Goal: Task Accomplishment & Management: Manage account settings

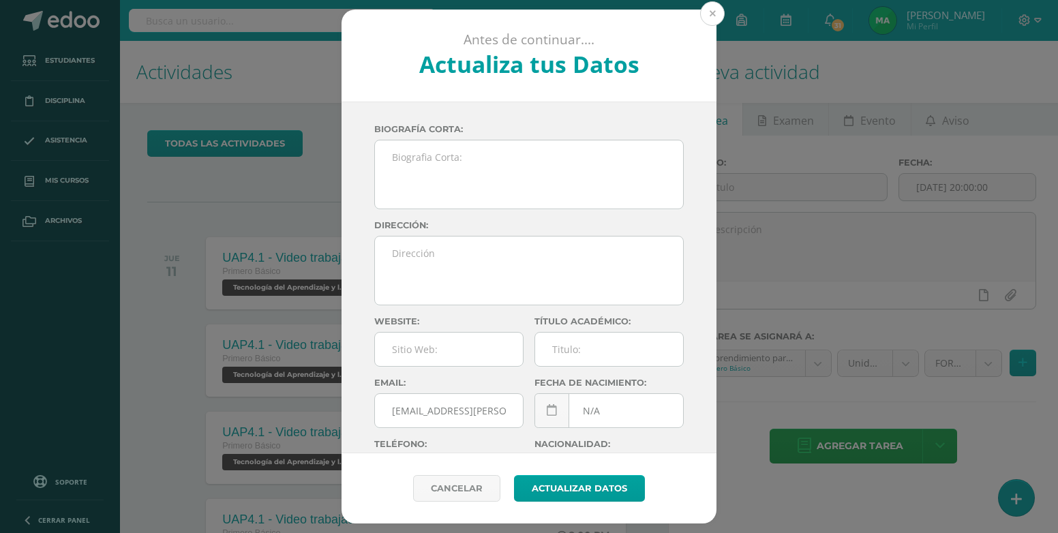
click at [716, 12] on button at bounding box center [712, 13] width 25 height 25
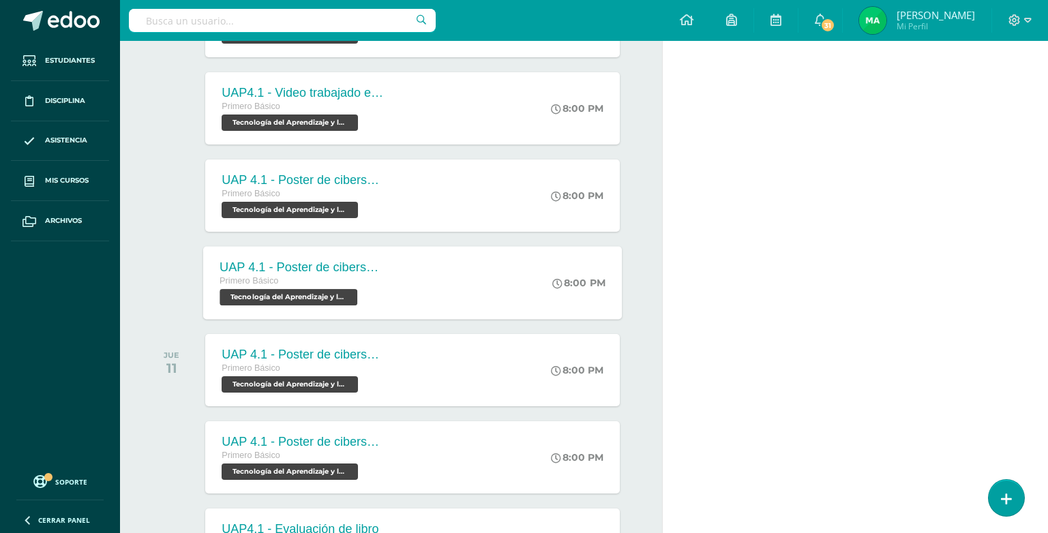
scroll to position [405, 0]
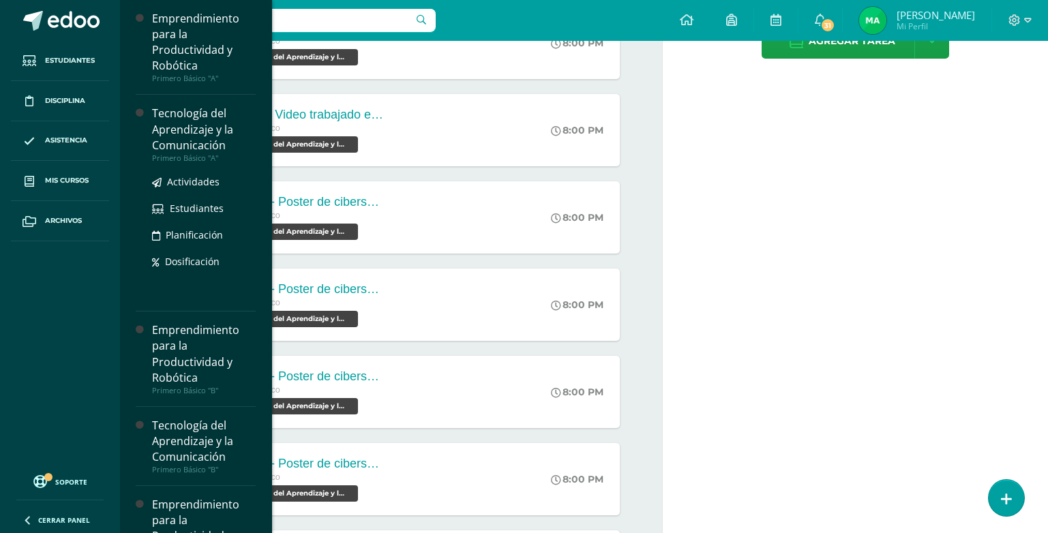
click at [192, 115] on div "Tecnología del Aprendizaje y la Comunicación" at bounding box center [204, 129] width 104 height 47
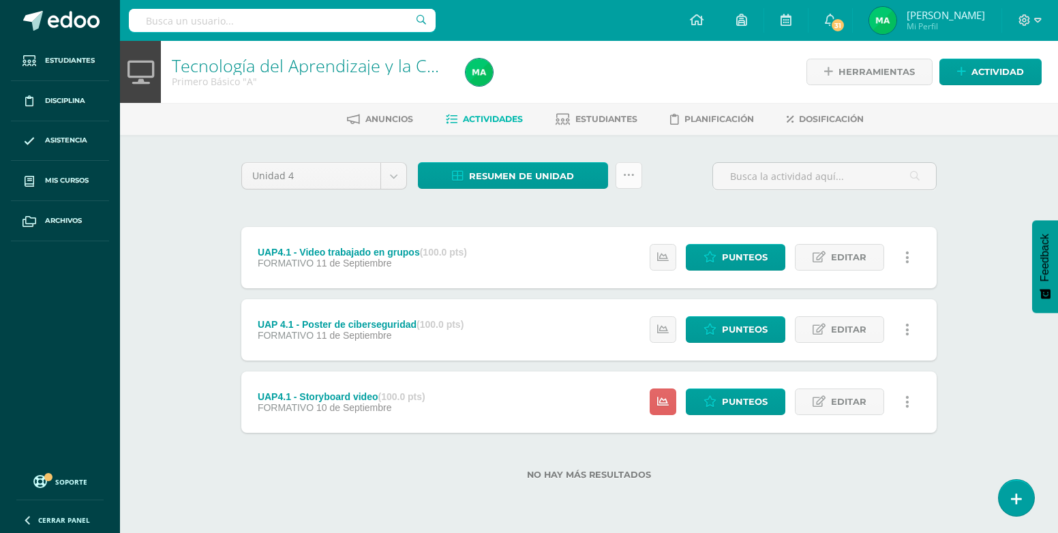
click at [630, 183] on link at bounding box center [629, 175] width 27 height 27
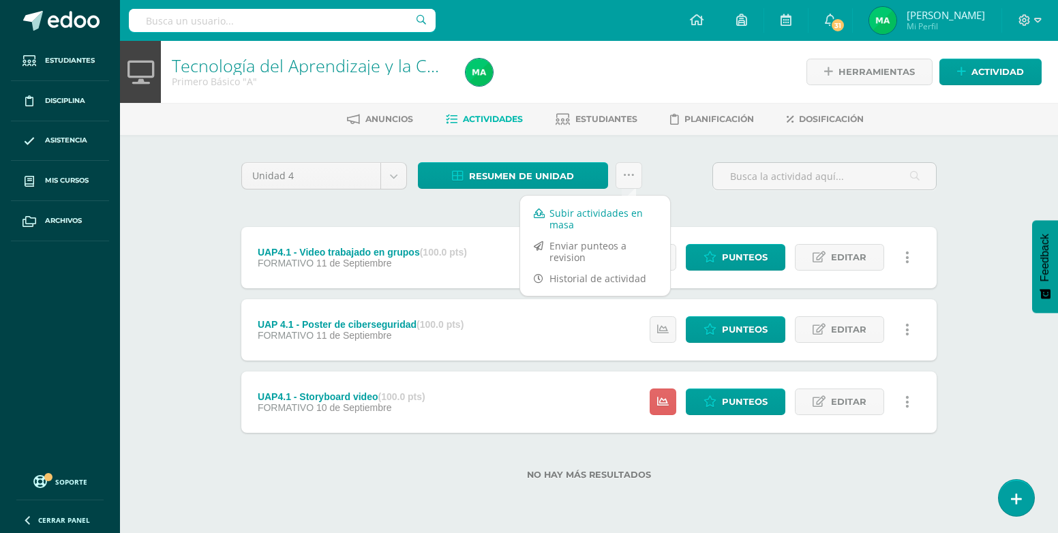
click at [612, 218] on link "Subir actividades en masa" at bounding box center [595, 219] width 150 height 33
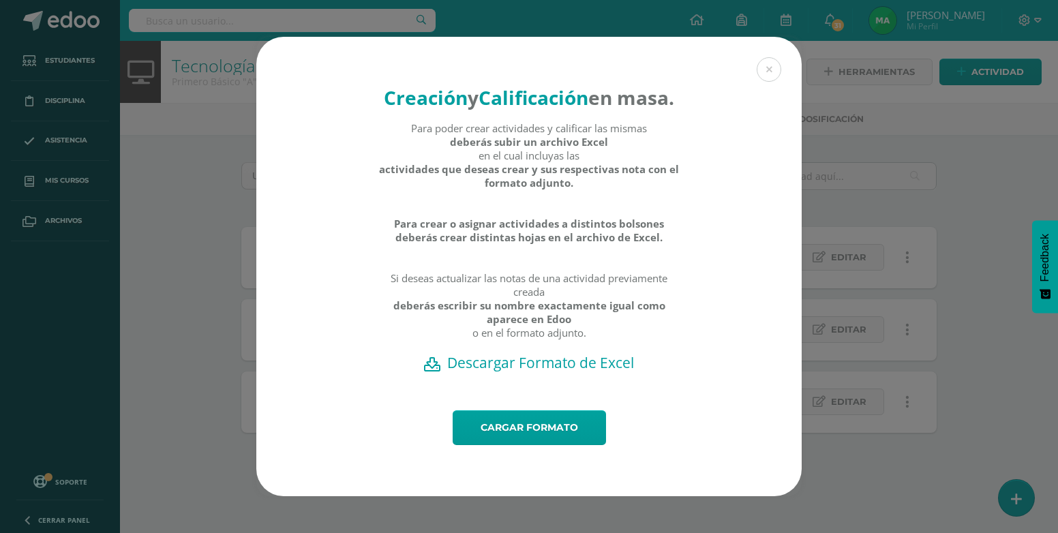
click at [586, 372] on h2 "Descargar Formato de Excel" at bounding box center [529, 362] width 498 height 19
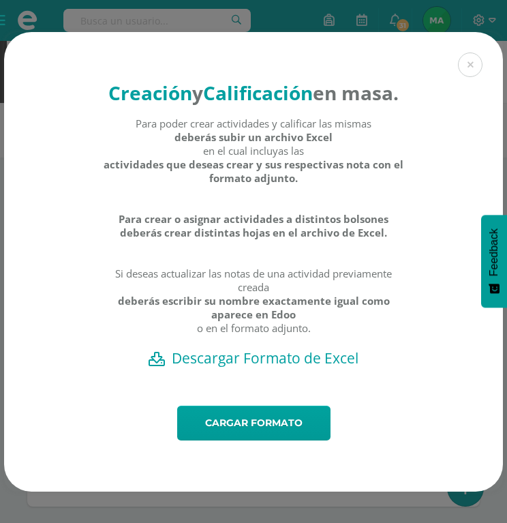
click at [284, 368] on h2 "Descargar Formato de Excel" at bounding box center [253, 357] width 451 height 19
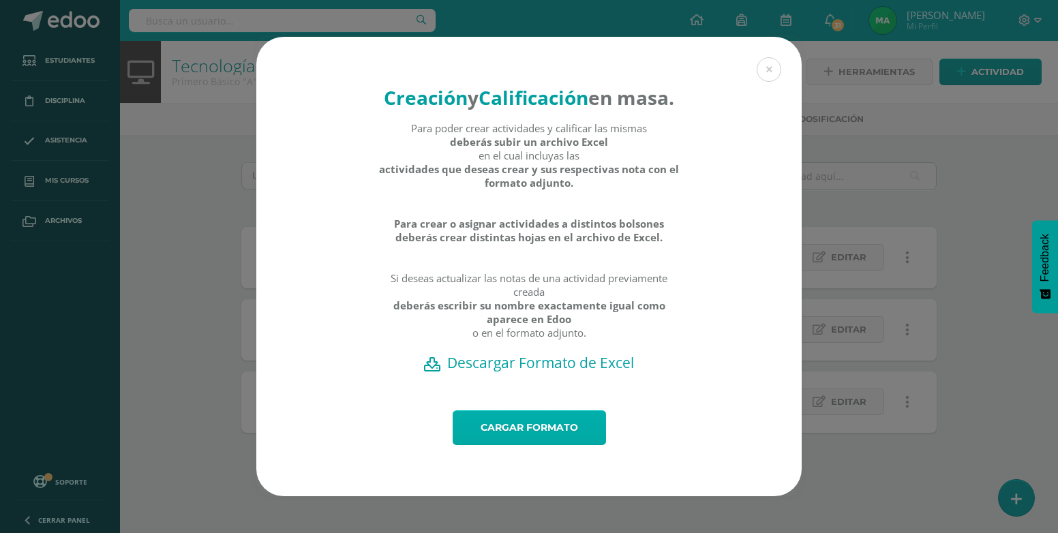
click at [558, 442] on link "Cargar formato" at bounding box center [529, 427] width 153 height 35
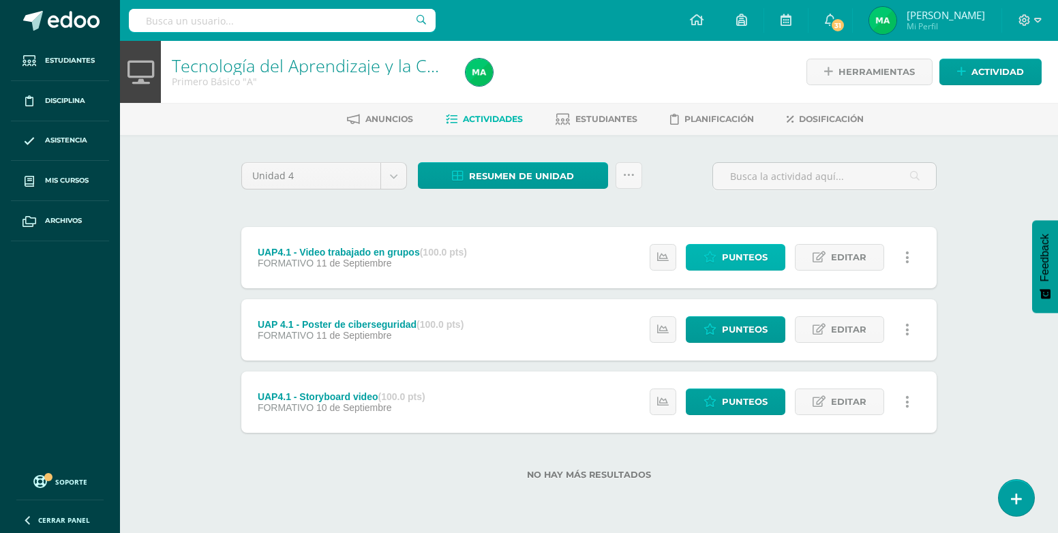
click at [747, 260] on span "Punteos" at bounding box center [745, 257] width 46 height 25
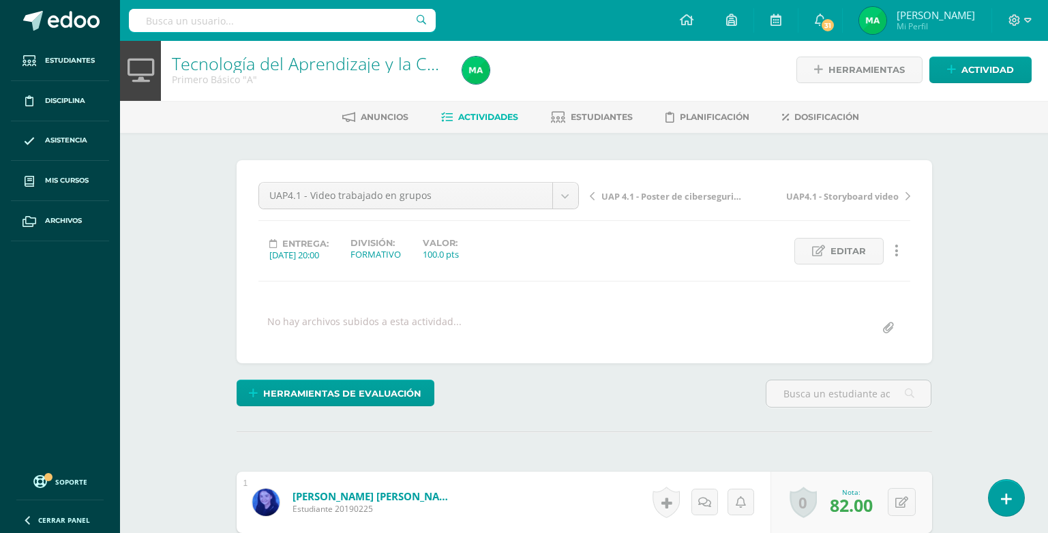
scroll to position [3, 0]
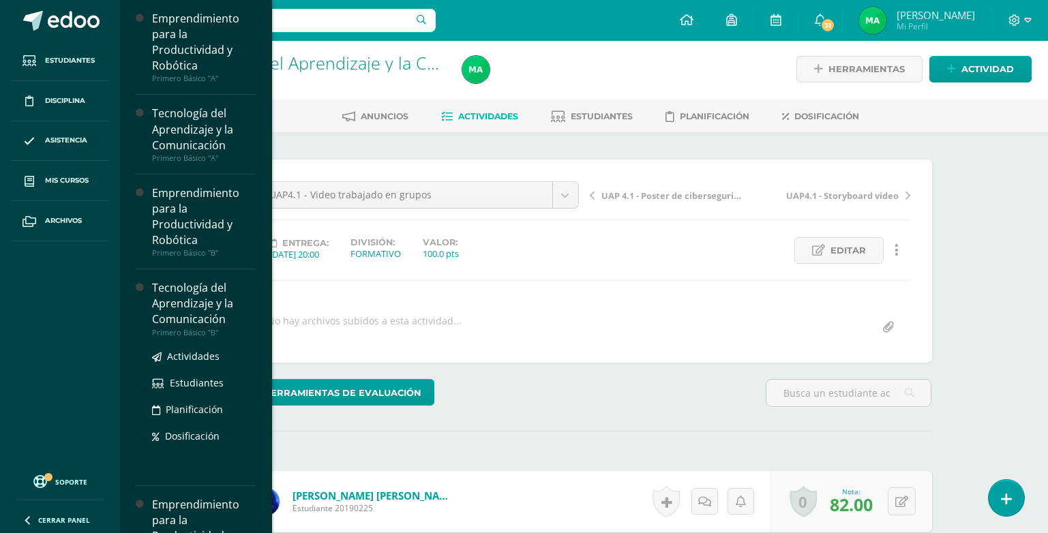
click at [180, 298] on div "Tecnología del Aprendizaje y la Comunicación" at bounding box center [204, 303] width 104 height 47
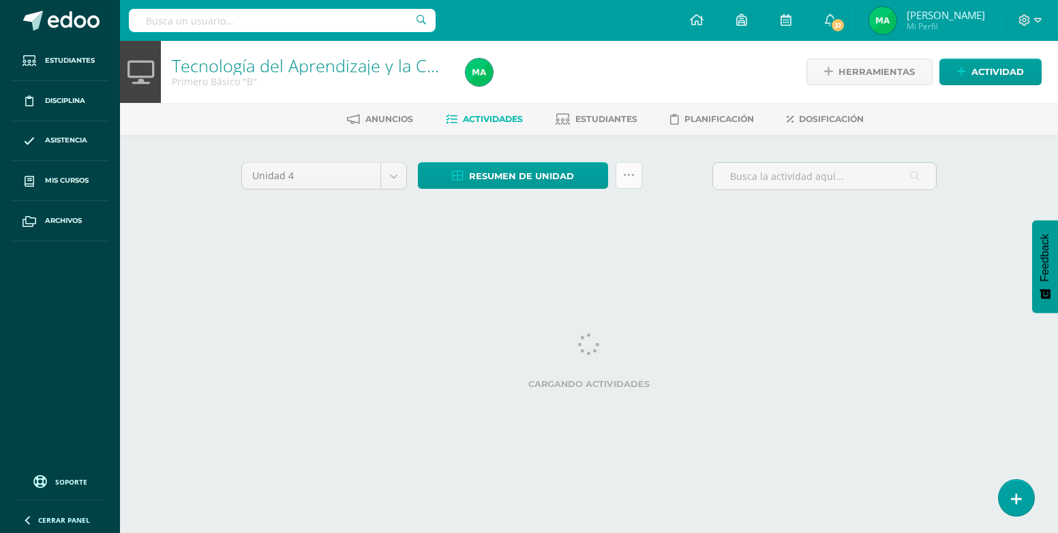
click at [631, 181] on link at bounding box center [629, 175] width 27 height 27
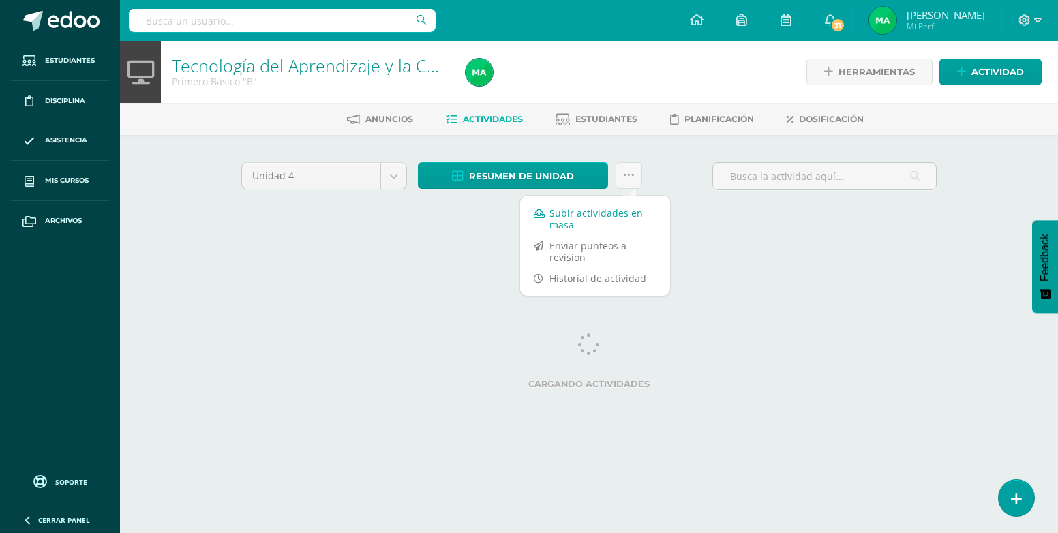
click at [586, 222] on link "Subir actividades en masa" at bounding box center [595, 219] width 150 height 33
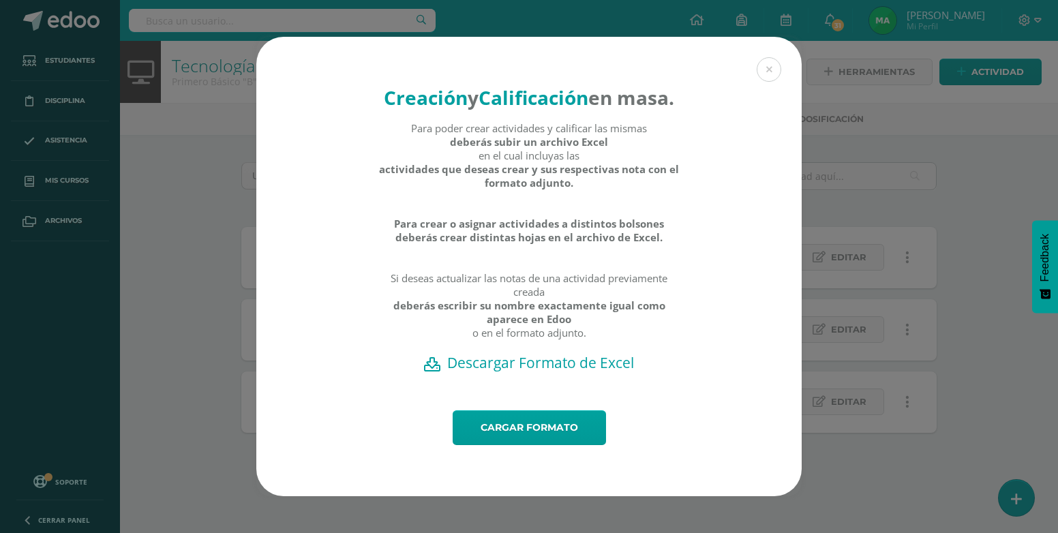
click at [567, 372] on h2 "Descargar Formato de Excel" at bounding box center [529, 362] width 498 height 19
click at [535, 445] on link "Cargar formato" at bounding box center [529, 427] width 153 height 35
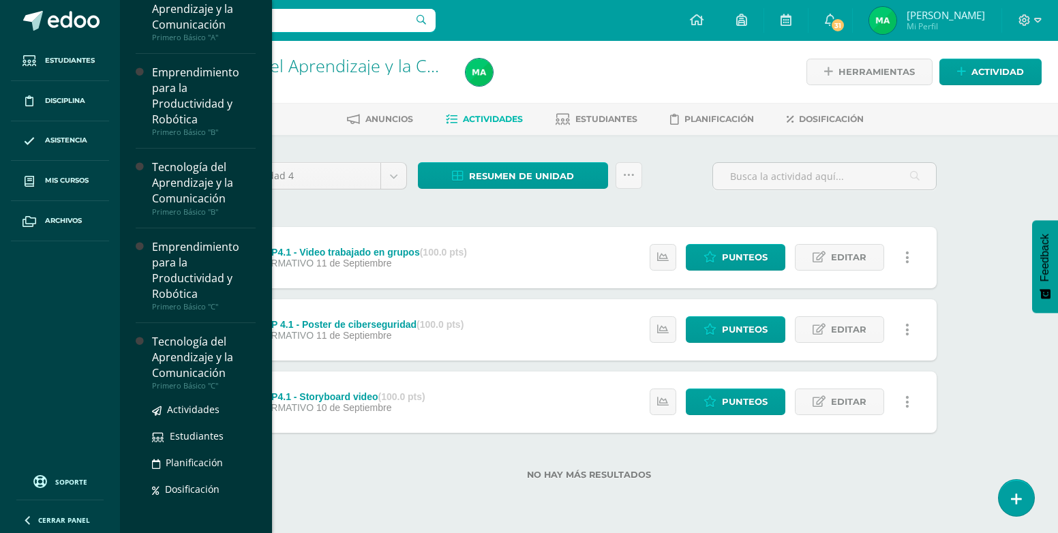
scroll to position [136, 0]
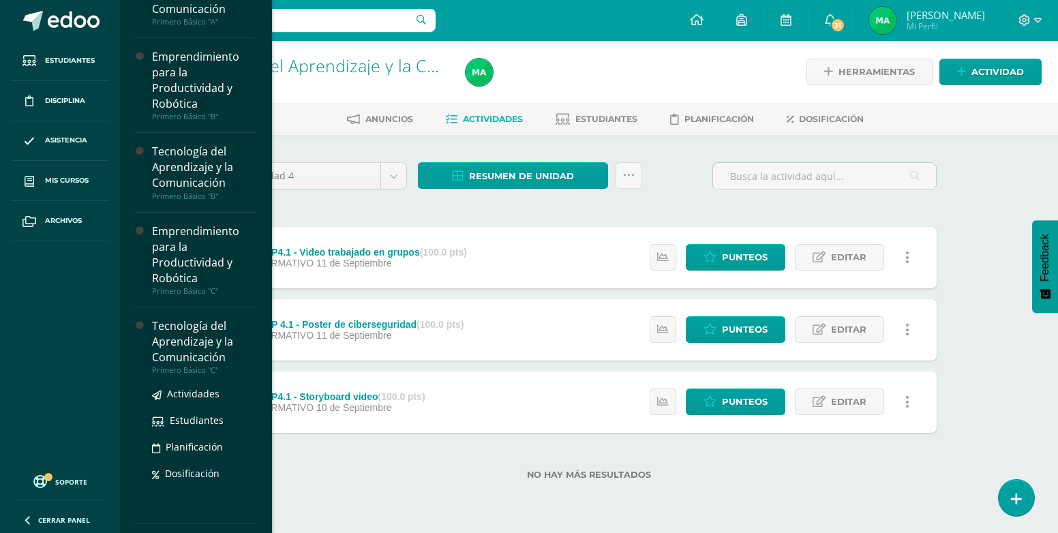
click at [215, 355] on div "Tecnología del Aprendizaje y la Comunicación" at bounding box center [204, 341] width 104 height 47
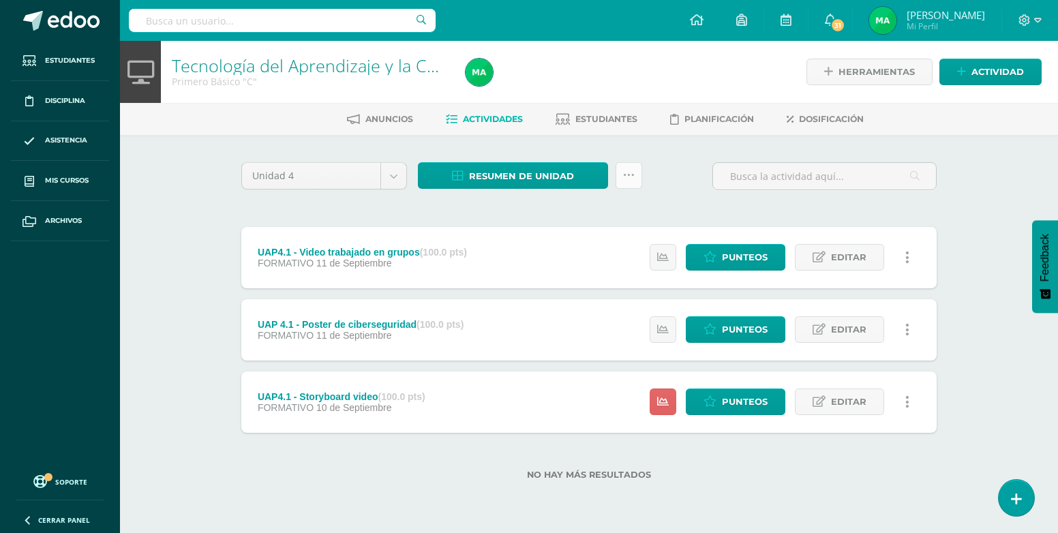
drag, startPoint x: 196, startPoint y: 363, endPoint x: 621, endPoint y: 177, distance: 463.8
click at [619, 177] on link at bounding box center [629, 175] width 27 height 27
click at [630, 173] on icon at bounding box center [629, 176] width 12 height 12
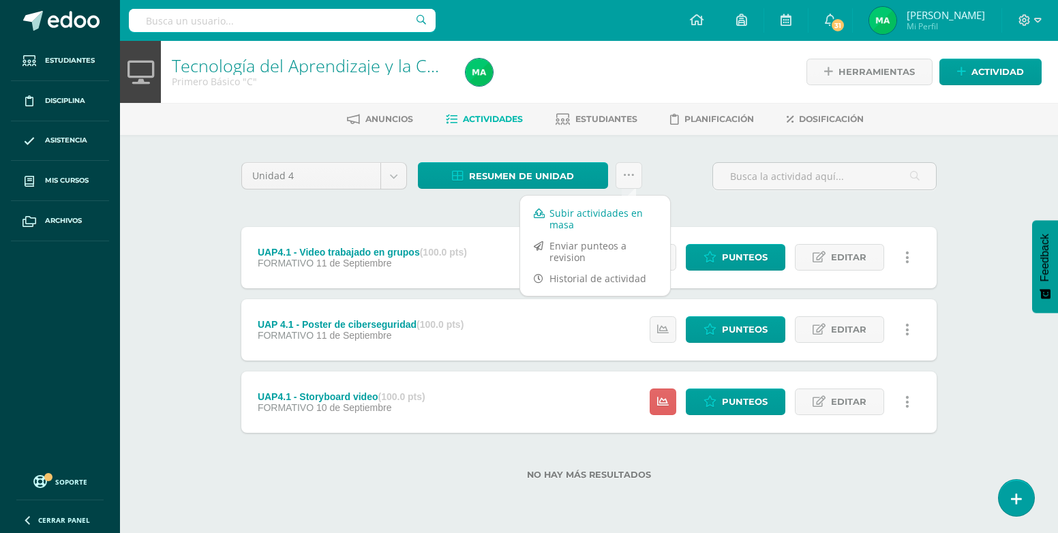
click at [598, 231] on link "Subir actividades en masa" at bounding box center [595, 219] width 150 height 33
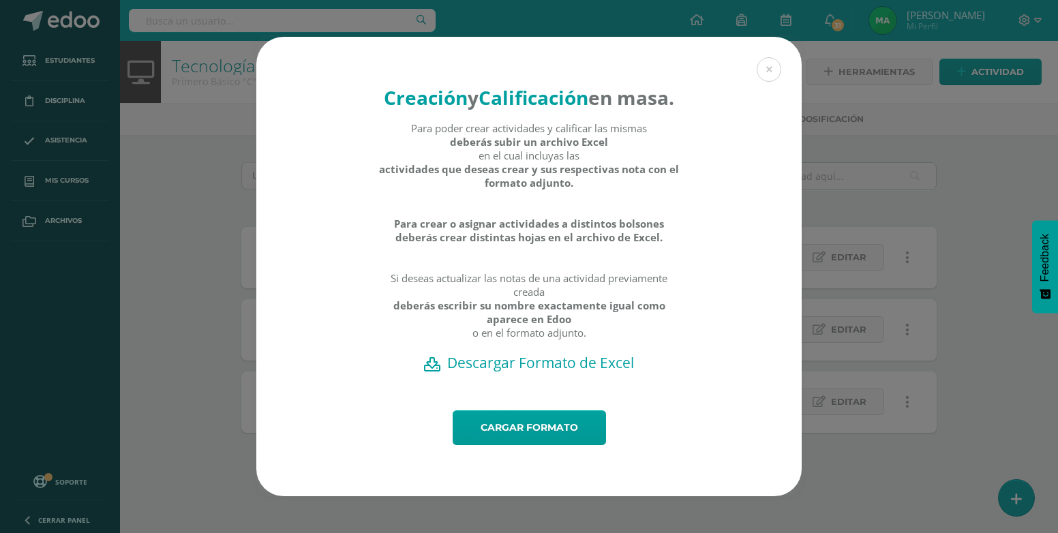
click at [565, 372] on h2 "Descargar Formato de Excel" at bounding box center [529, 362] width 498 height 19
click at [511, 372] on h2 "Descargar Formato de Excel" at bounding box center [529, 362] width 498 height 19
click at [546, 436] on link "Cargar formato" at bounding box center [529, 427] width 153 height 35
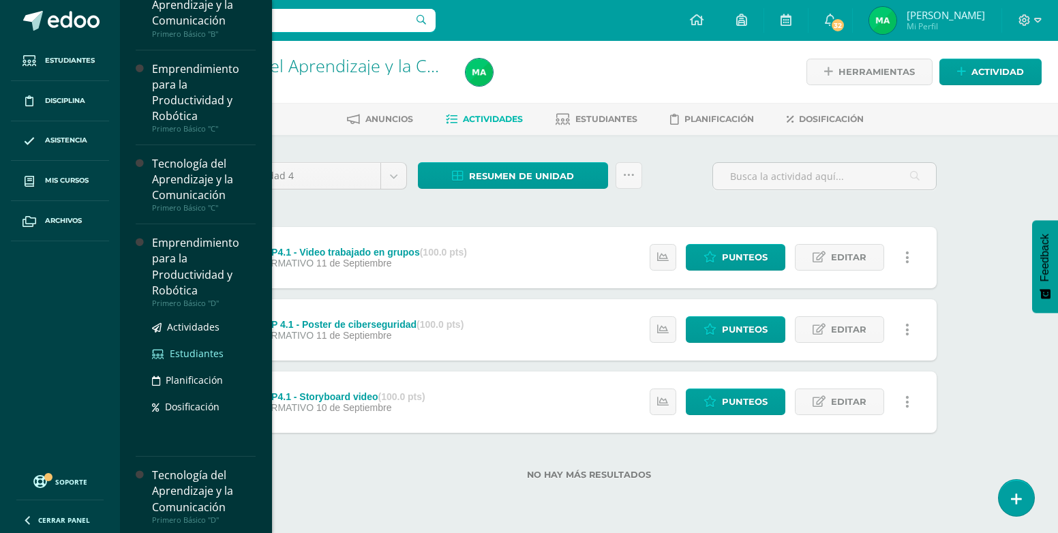
scroll to position [302, 0]
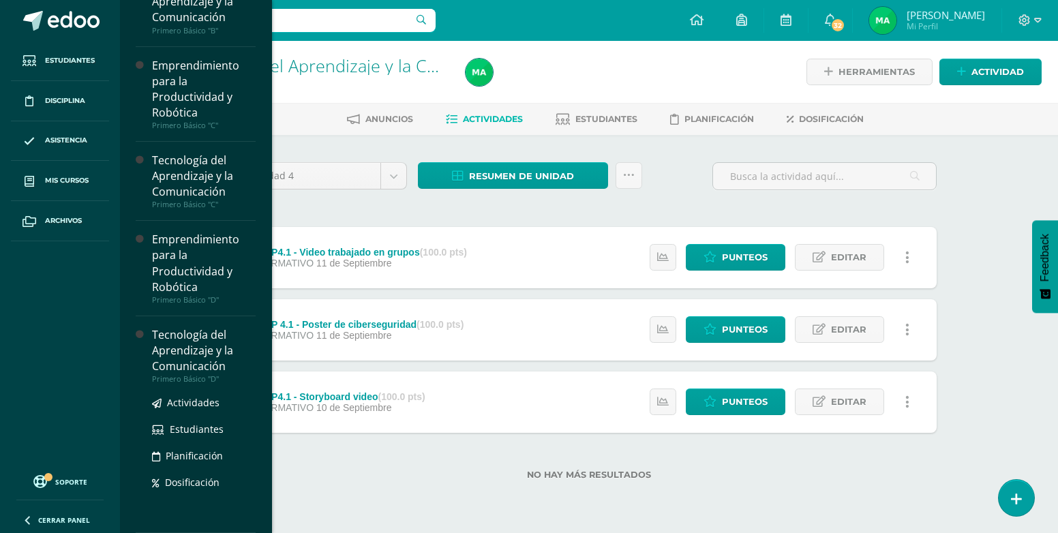
click at [217, 352] on div "Tecnología del Aprendizaje y la Comunicación" at bounding box center [204, 350] width 104 height 47
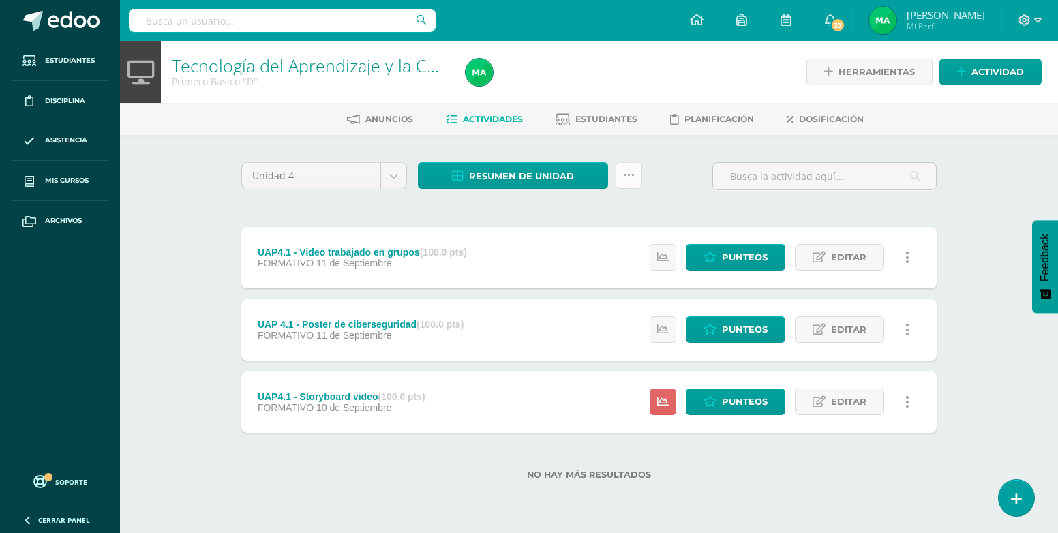
click at [638, 179] on link at bounding box center [629, 175] width 27 height 27
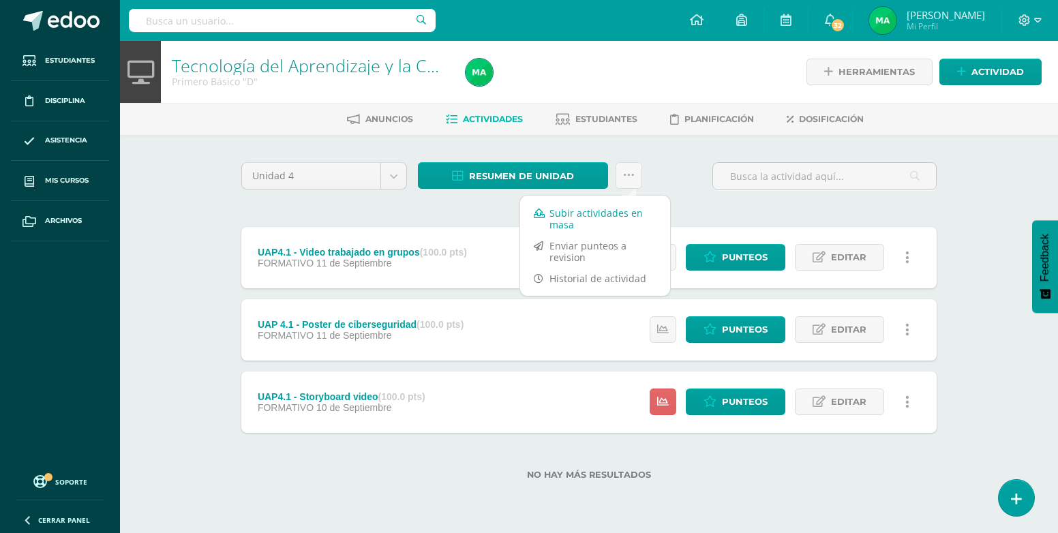
click at [600, 210] on link "Subir actividades en masa" at bounding box center [595, 219] width 150 height 33
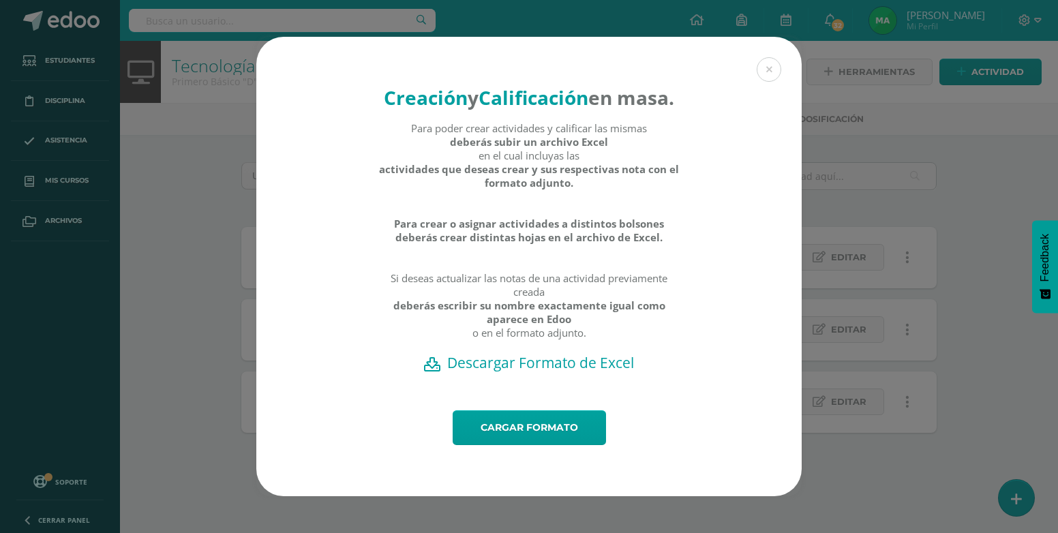
click at [537, 372] on h2 "Descargar Formato de Excel" at bounding box center [529, 362] width 498 height 19
click at [524, 436] on link "Cargar formato" at bounding box center [529, 427] width 153 height 35
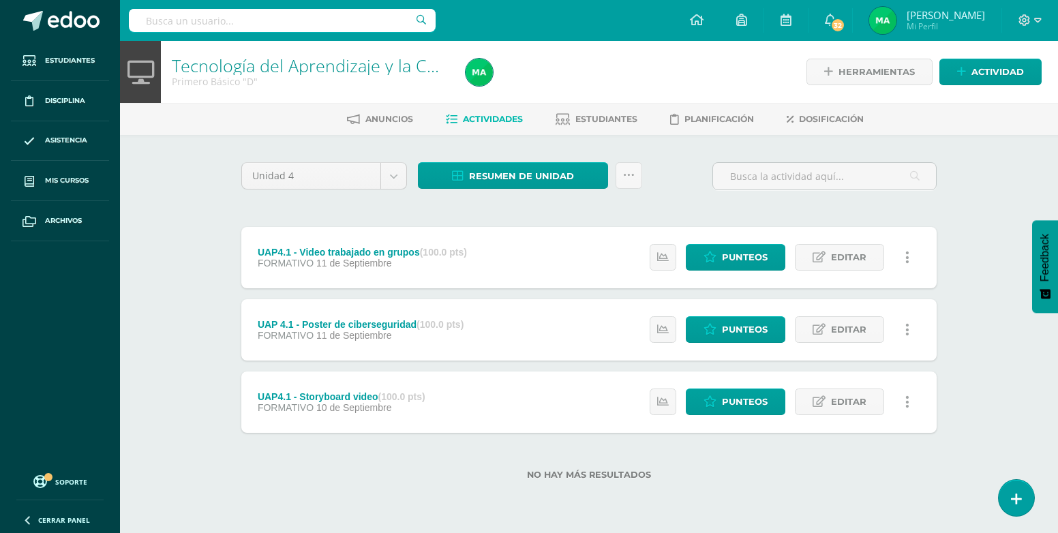
click at [990, 241] on div "Tecnología del Aprendizaje y la Comunicación Primero Básico "D" Herramientas De…" at bounding box center [589, 282] width 938 height 483
click at [1013, 183] on div "Tecnología del Aprendizaje y la Comunicación Primero Básico "D" Herramientas De…" at bounding box center [589, 282] width 938 height 483
click at [757, 404] on span "Punteos" at bounding box center [745, 401] width 46 height 25
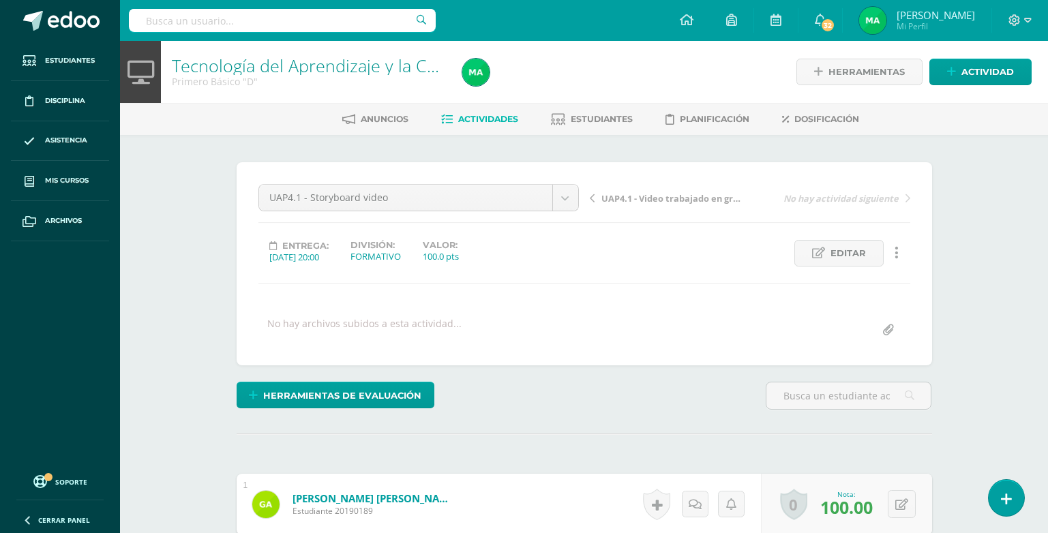
scroll to position [1, 0]
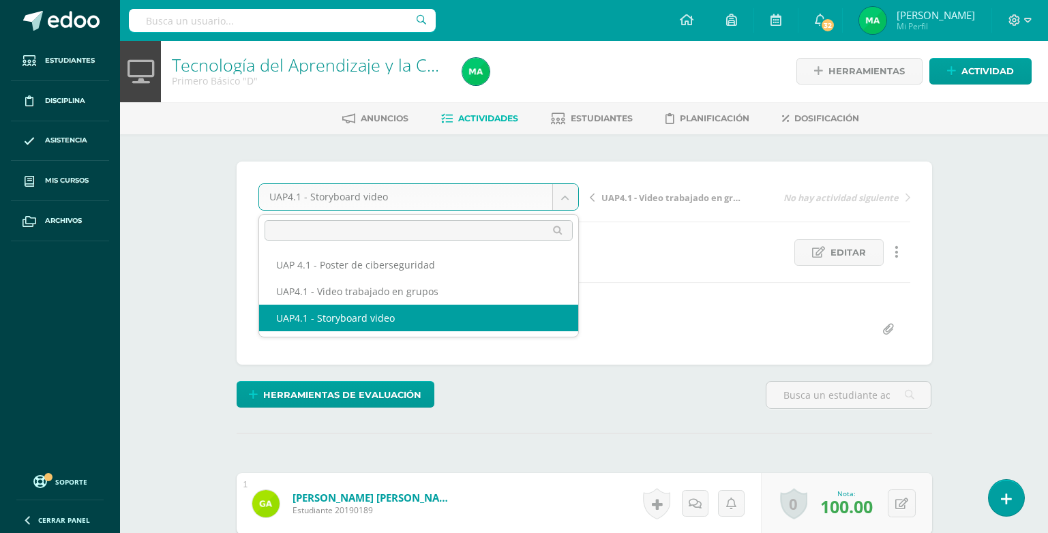
scroll to position [1, 0]
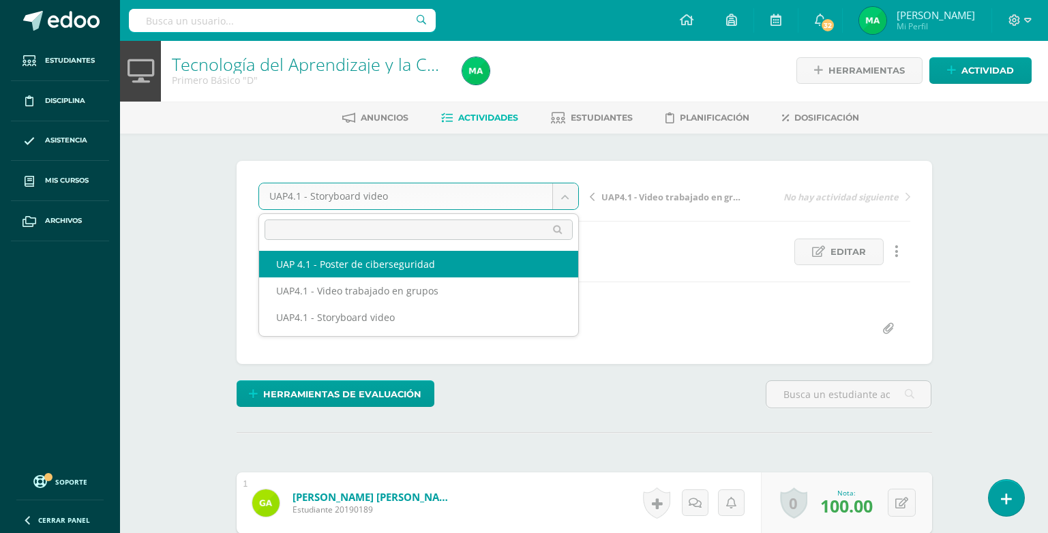
select select "/dashboard/teacher/grade-activity/226125/"
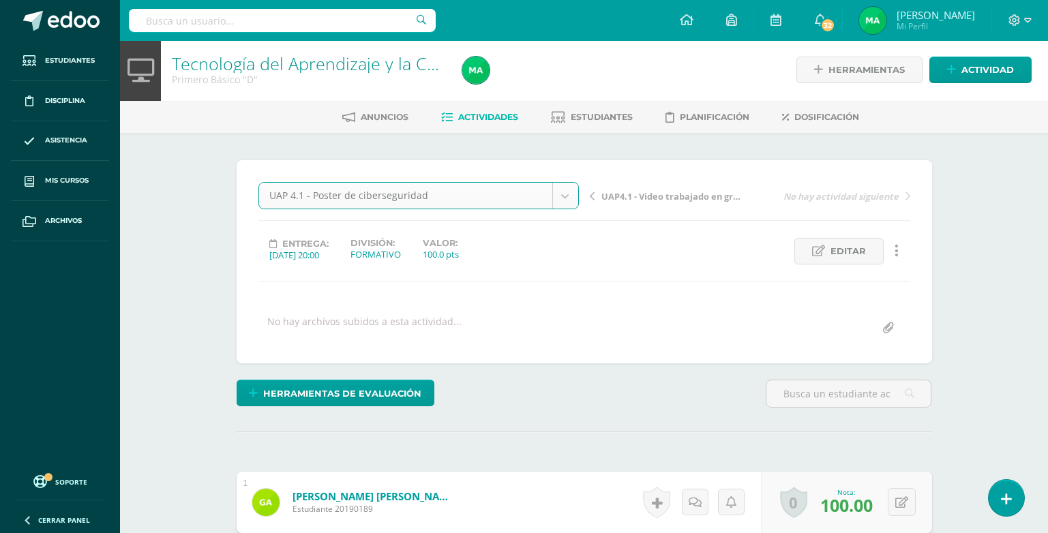
scroll to position [3, 0]
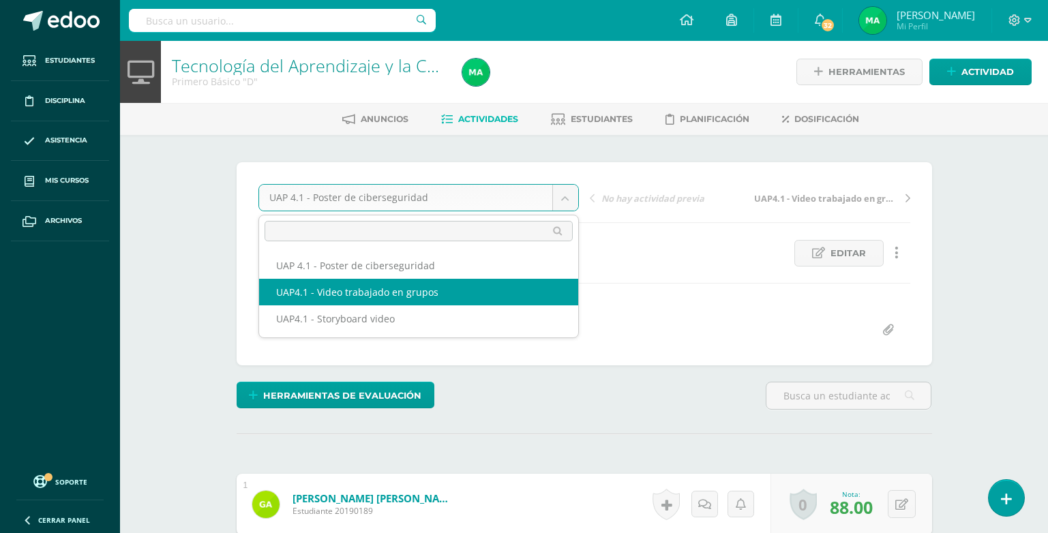
select select "/dashboard/teacher/grade-activity/226121/"
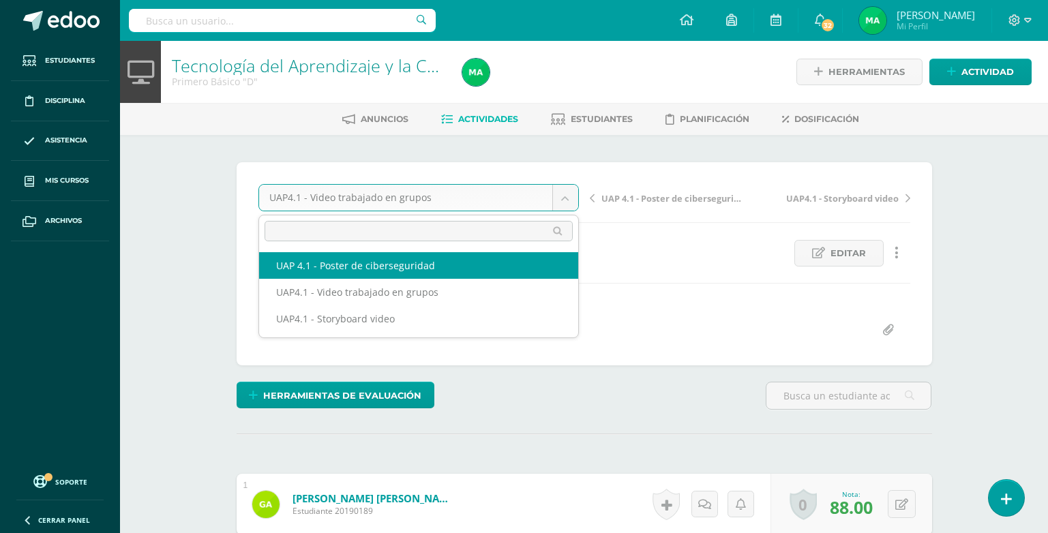
select select "/dashboard/teacher/grade-activity/226125/"
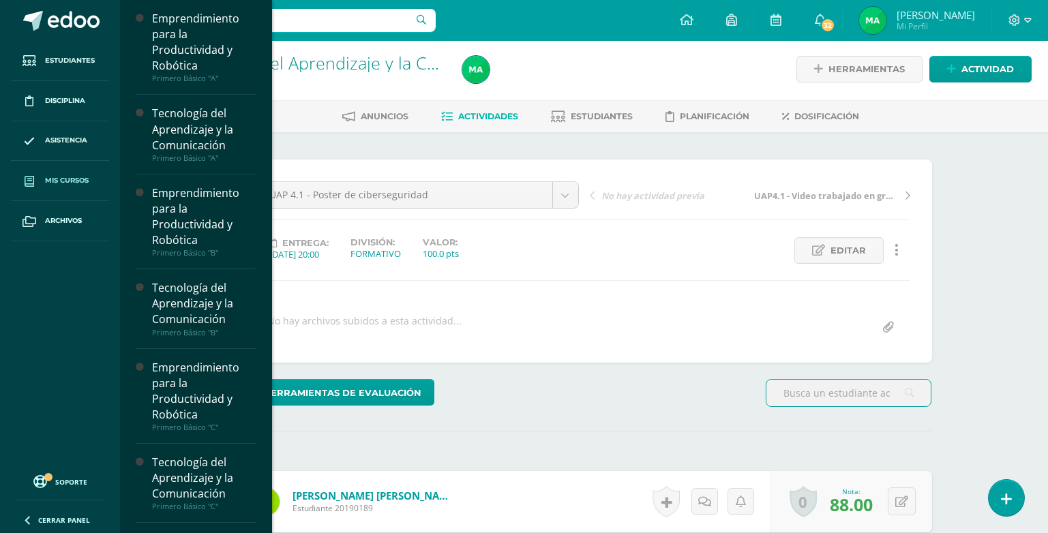
scroll to position [3, 0]
click at [78, 170] on link "Mis cursos" at bounding box center [60, 181] width 98 height 40
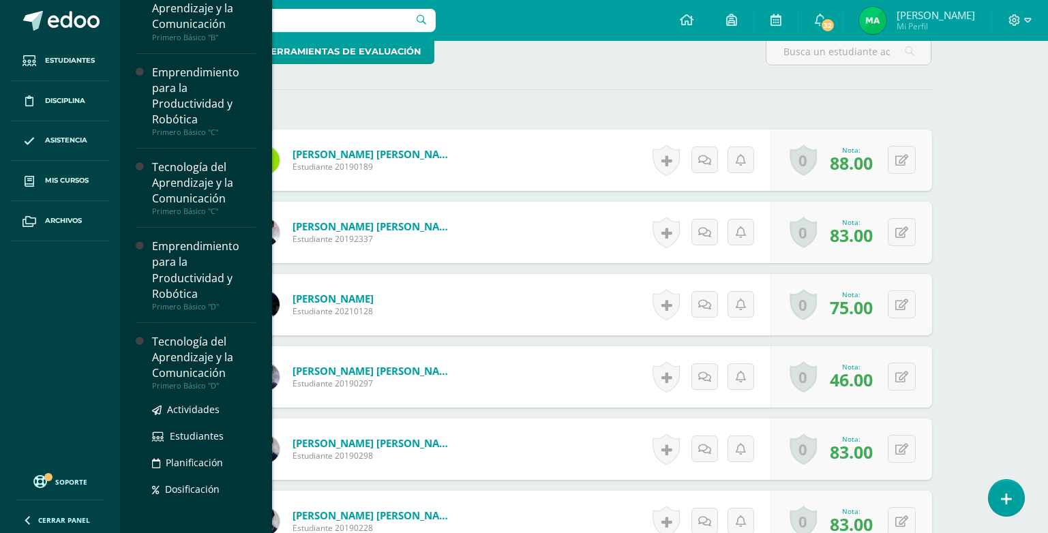
scroll to position [302, 0]
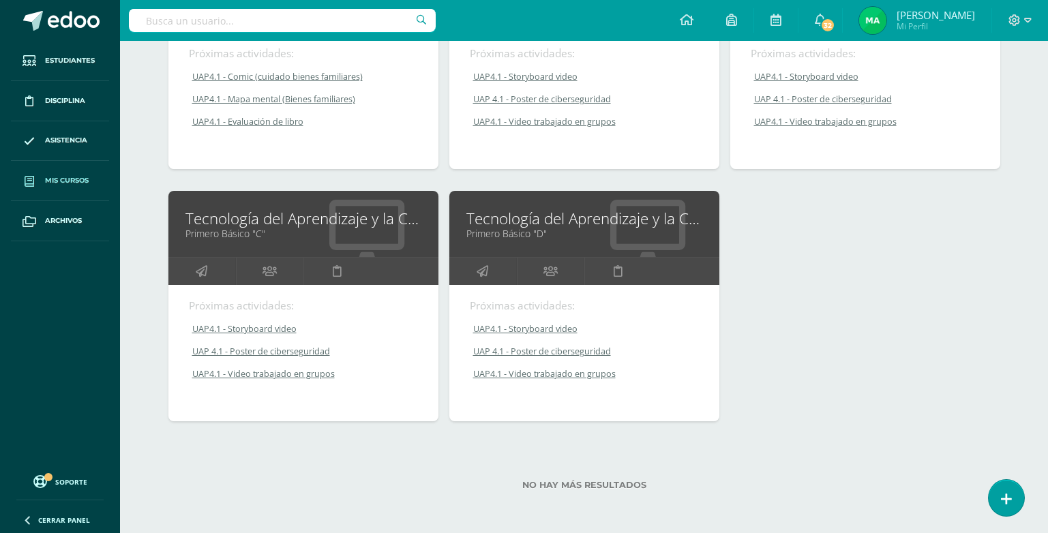
scroll to position [568, 0]
click at [549, 222] on link "Tecnología del Aprendizaje y la Comunicación" at bounding box center [584, 217] width 236 height 21
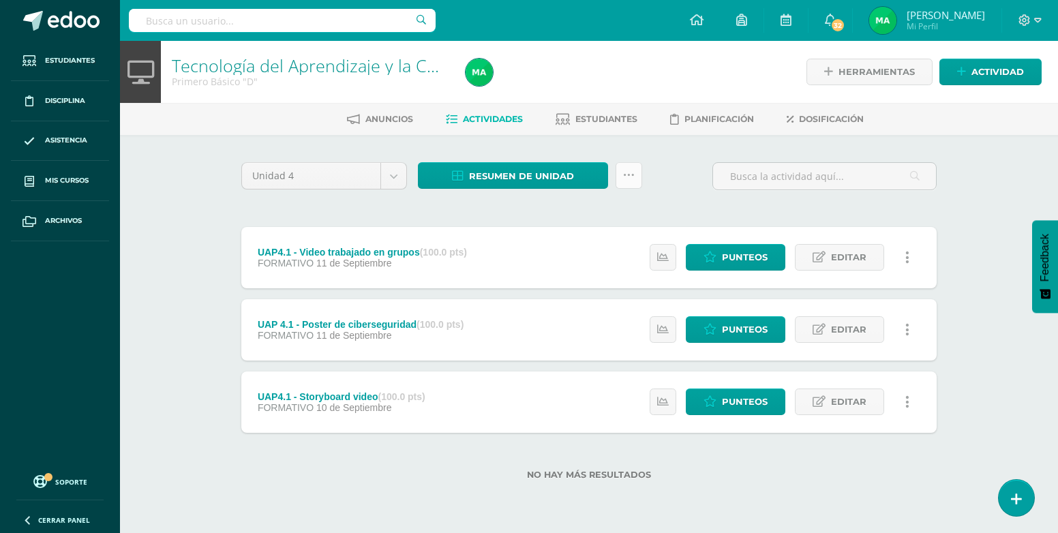
click at [635, 177] on link at bounding box center [629, 175] width 27 height 27
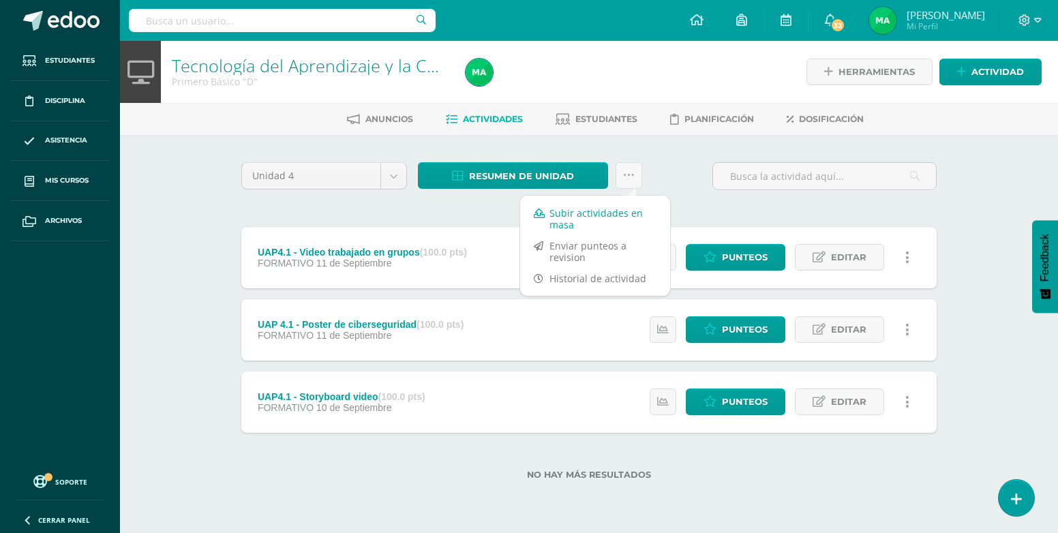
click at [605, 212] on link "Subir actividades en masa" at bounding box center [595, 219] width 150 height 33
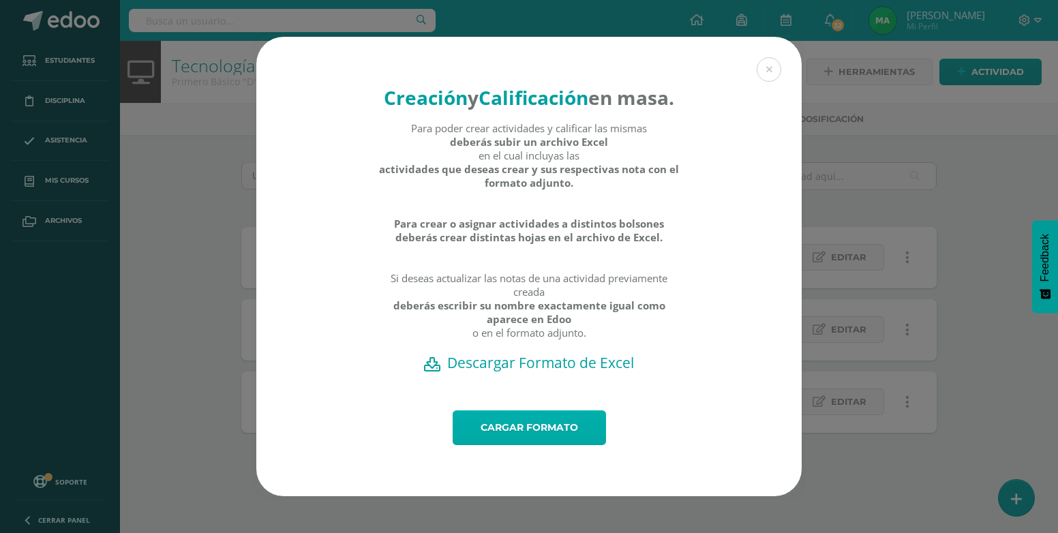
click at [557, 443] on link "Cargar formato" at bounding box center [529, 427] width 153 height 35
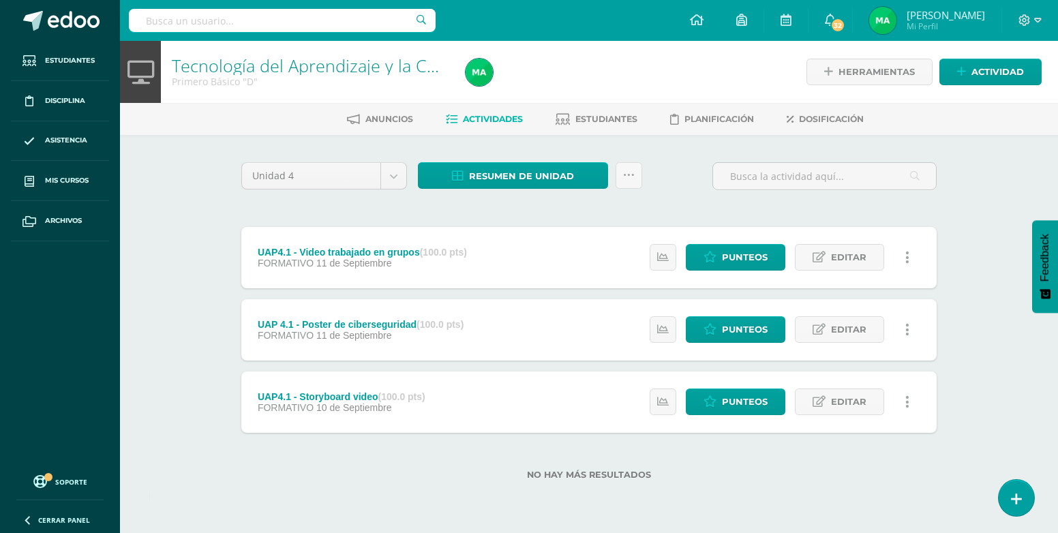
click at [743, 505] on div "Unidad 4 Unidad 1 Unidad 2 Unidad 3 Unidad 4 Resumen de unidad Descargar como H…" at bounding box center [589, 329] width 750 height 389
click at [769, 256] on link "Punteos" at bounding box center [736, 257] width 100 height 27
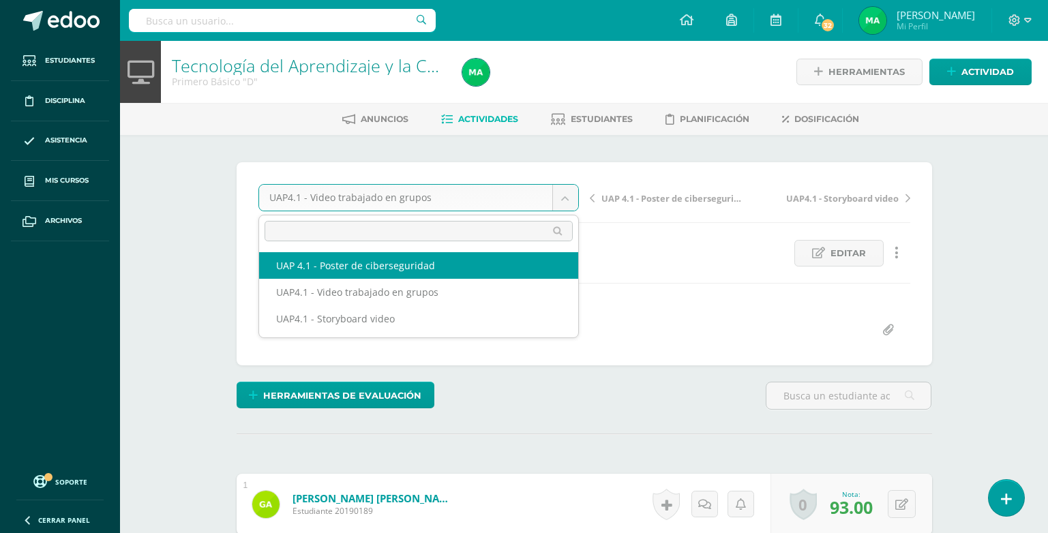
select select "/dashboard/teacher/grade-activity/226125/"
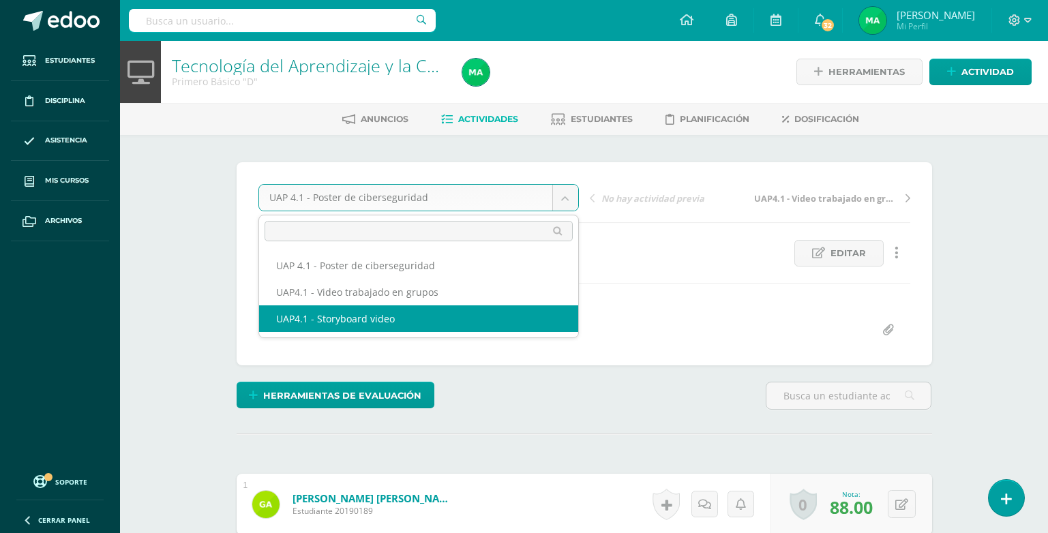
select select "/dashboard/teacher/grade-activity/226098/"
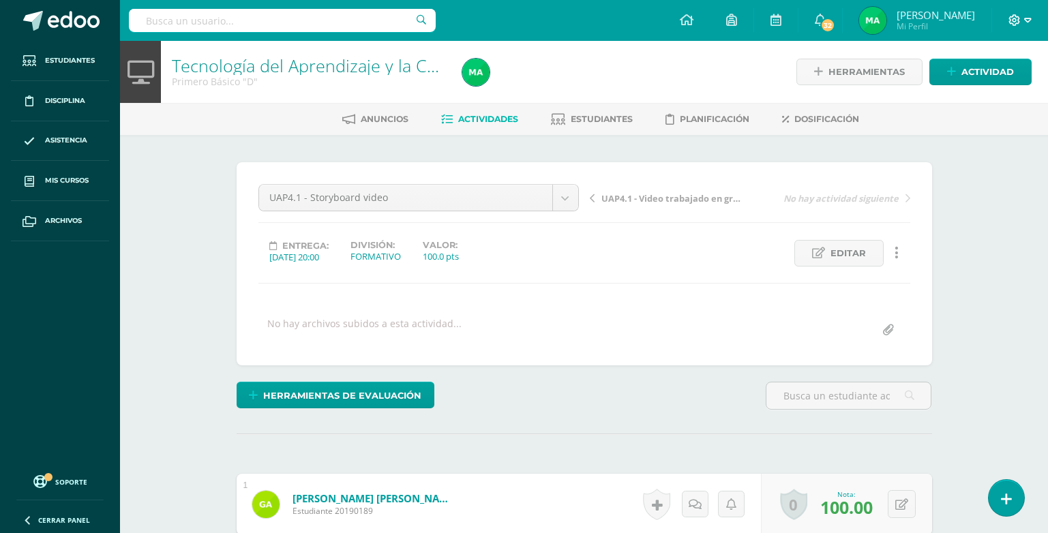
click at [1019, 23] on icon at bounding box center [1015, 20] width 12 height 12
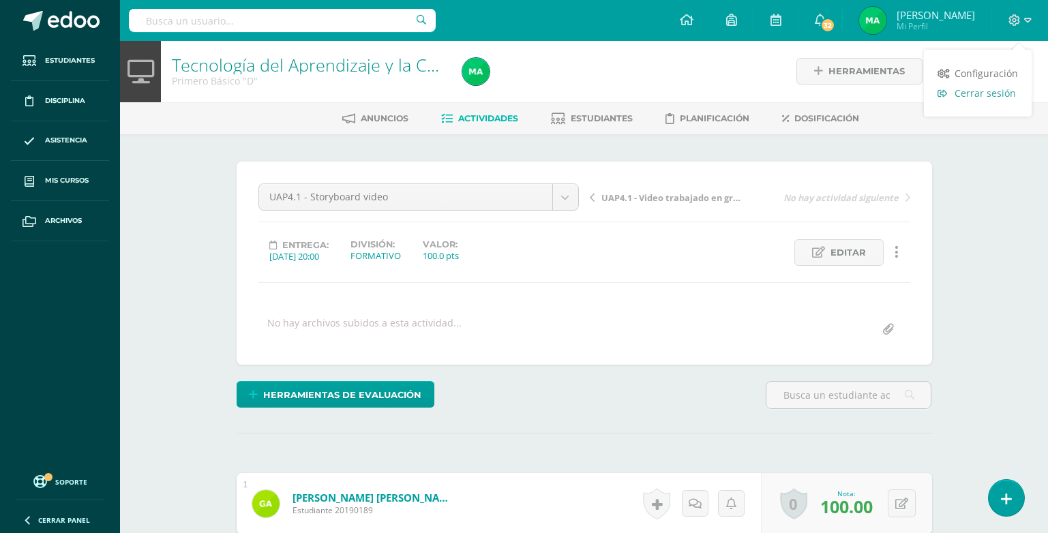
click at [971, 89] on span "Cerrar sesión" at bounding box center [985, 93] width 61 height 13
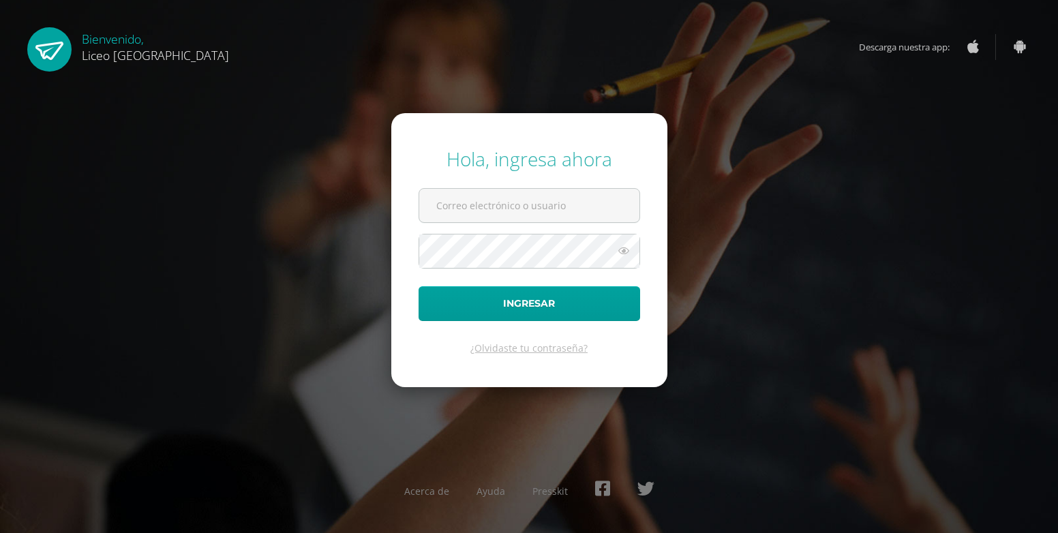
click at [792, 105] on div "Hola, ingresa ahora Ingresar ¿Olvidaste tu contraseña? Acerca de Ayuda Presskit" at bounding box center [529, 266] width 1069 height 533
